Goal: Information Seeking & Learning: Check status

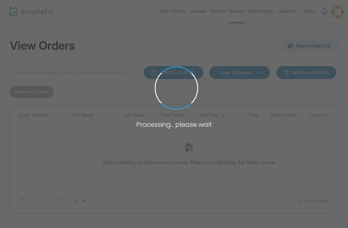
type input "[PERSON_NAME]"
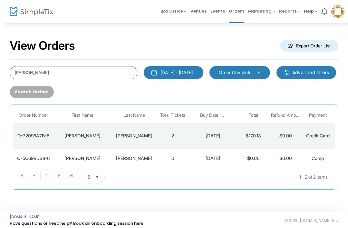
click at [62, 72] on input "[PERSON_NAME]" at bounding box center [74, 72] width 128 height 13
click at [27, 69] on input "[PERSON_NAME]" at bounding box center [74, 72] width 128 height 13
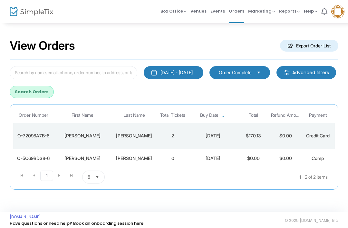
click at [54, 92] on button "Search Orders" at bounding box center [32, 92] width 44 height 12
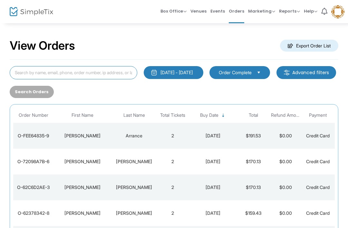
click at [117, 75] on input at bounding box center [74, 72] width 128 height 13
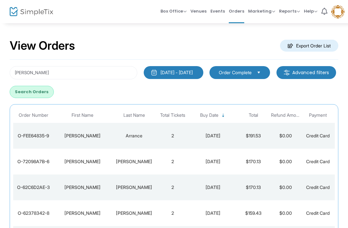
click at [54, 88] on button "Search Orders" at bounding box center [32, 92] width 44 height 12
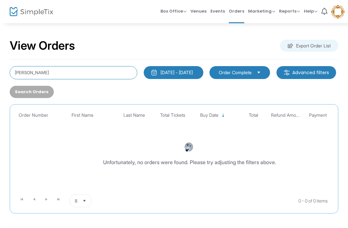
click at [58, 70] on input "[PERSON_NAME]" at bounding box center [74, 72] width 128 height 13
click at [31, 72] on input "[PERSON_NAME]" at bounding box center [74, 72] width 128 height 13
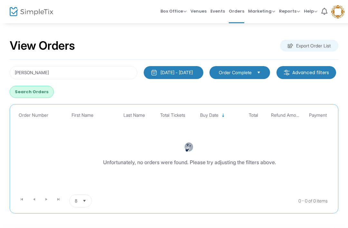
click at [54, 87] on button "Search Orders" at bounding box center [32, 92] width 44 height 12
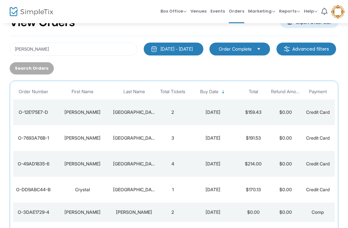
scroll to position [24, 0]
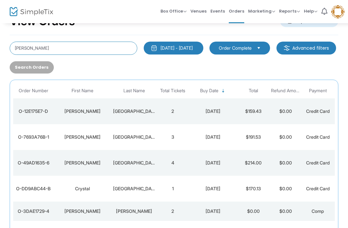
click at [102, 44] on input "[PERSON_NAME]" at bounding box center [74, 48] width 128 height 13
click at [31, 48] on input "[PERSON_NAME]" at bounding box center [74, 48] width 128 height 13
click at [21, 46] on input "[PERSON_NAME]" at bounding box center [74, 48] width 128 height 13
type input "R"
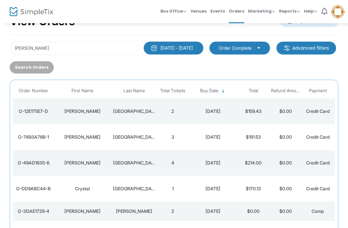
click at [57, 65] on div "Search Orders" at bounding box center [31, 67] width 50 height 12
click at [49, 51] on input "[PERSON_NAME]" at bounding box center [74, 48] width 128 height 13
click at [21, 47] on input "[PERSON_NAME]" at bounding box center [74, 48] width 128 height 13
click at [23, 44] on input "[PERSON_NAME]" at bounding box center [74, 48] width 128 height 13
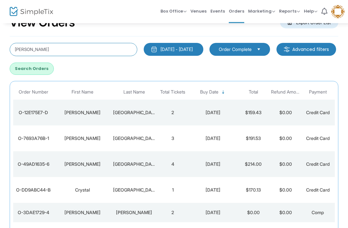
type input "[PERSON_NAME]"
click at [54, 67] on button "Search Orders" at bounding box center [32, 69] width 44 height 12
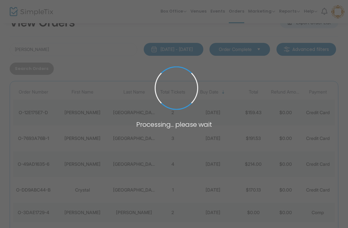
scroll to position [7, 0]
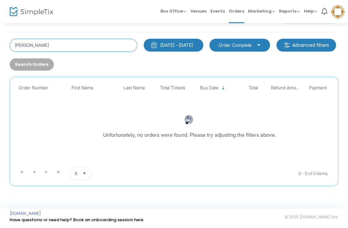
click at [98, 47] on input "[PERSON_NAME]" at bounding box center [74, 45] width 128 height 13
click at [114, 42] on input "[PERSON_NAME]" at bounding box center [74, 45] width 128 height 13
type input "[PERSON_NAME]"
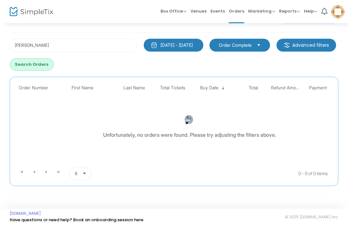
click at [100, 74] on div "Roden 1/1/2000 - 8/15/2025 Last 30 Days Today Yesterday This week This Month La…" at bounding box center [174, 109] width 329 height 154
click at [54, 65] on button "Search Orders" at bounding box center [32, 64] width 44 height 12
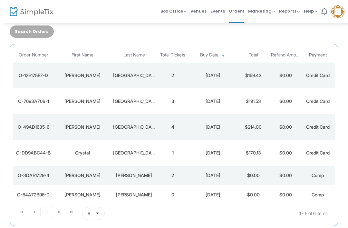
scroll to position [60, 0]
click at [115, 196] on div "[PERSON_NAME]" at bounding box center [134, 194] width 42 height 6
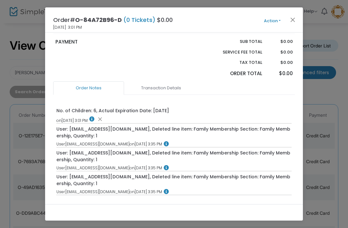
scroll to position [162, 0]
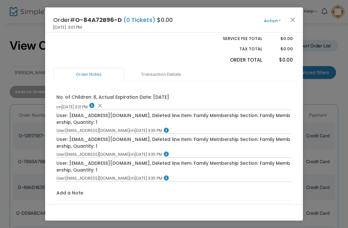
click at [169, 79] on link "Transaction Details" at bounding box center [161, 75] width 71 height 14
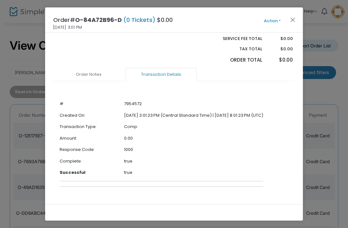
scroll to position [167, 0]
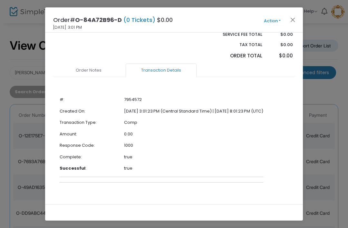
click at [94, 72] on link "Order Notes" at bounding box center [88, 70] width 71 height 14
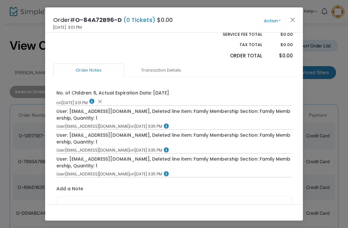
click at [289, 19] on button "Close" at bounding box center [293, 19] width 8 height 8
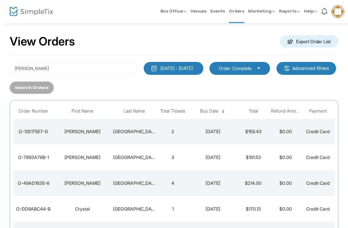
scroll to position [5, 0]
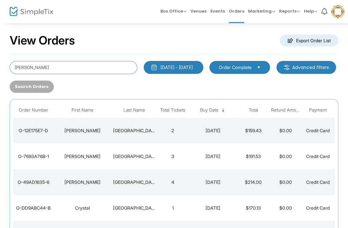
click at [67, 66] on input "[PERSON_NAME]" at bounding box center [74, 67] width 128 height 13
click at [28, 68] on input "[PERSON_NAME]" at bounding box center [74, 67] width 128 height 13
click at [27, 68] on input "[PERSON_NAME]" at bounding box center [74, 67] width 128 height 13
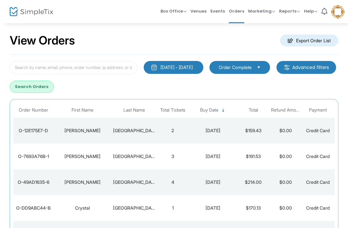
click at [54, 82] on button "Search Orders" at bounding box center [32, 87] width 44 height 12
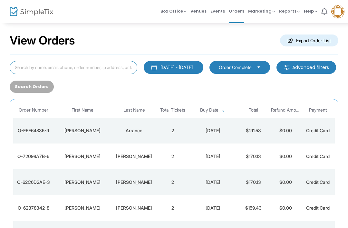
click at [105, 67] on input at bounding box center [74, 67] width 128 height 13
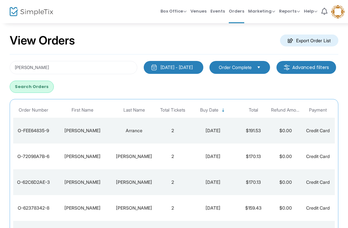
click at [54, 92] on button "Search Orders" at bounding box center [32, 87] width 44 height 12
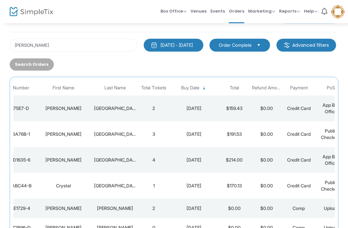
scroll to position [0, 0]
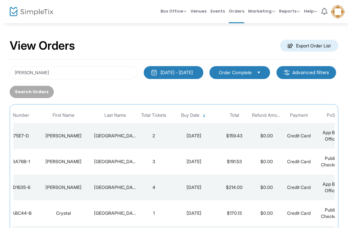
click at [95, 64] on div "Roden 1/1/2000 - 8/15/2025 Last 30 Days Today Yesterday This week This Month La…" at bounding box center [174, 173] width 329 height 227
click at [22, 74] on input "[PERSON_NAME]" at bounding box center [74, 72] width 128 height 13
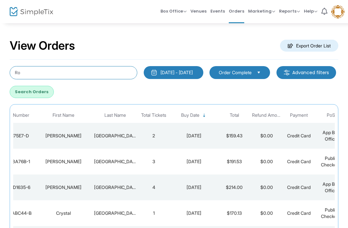
type input "R"
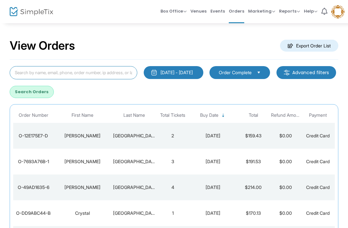
click at [24, 67] on input at bounding box center [74, 72] width 128 height 13
click at [21, 72] on input at bounding box center [74, 72] width 128 height 13
click at [113, 67] on input at bounding box center [74, 72] width 128 height 13
